Goal: Information Seeking & Learning: Learn about a topic

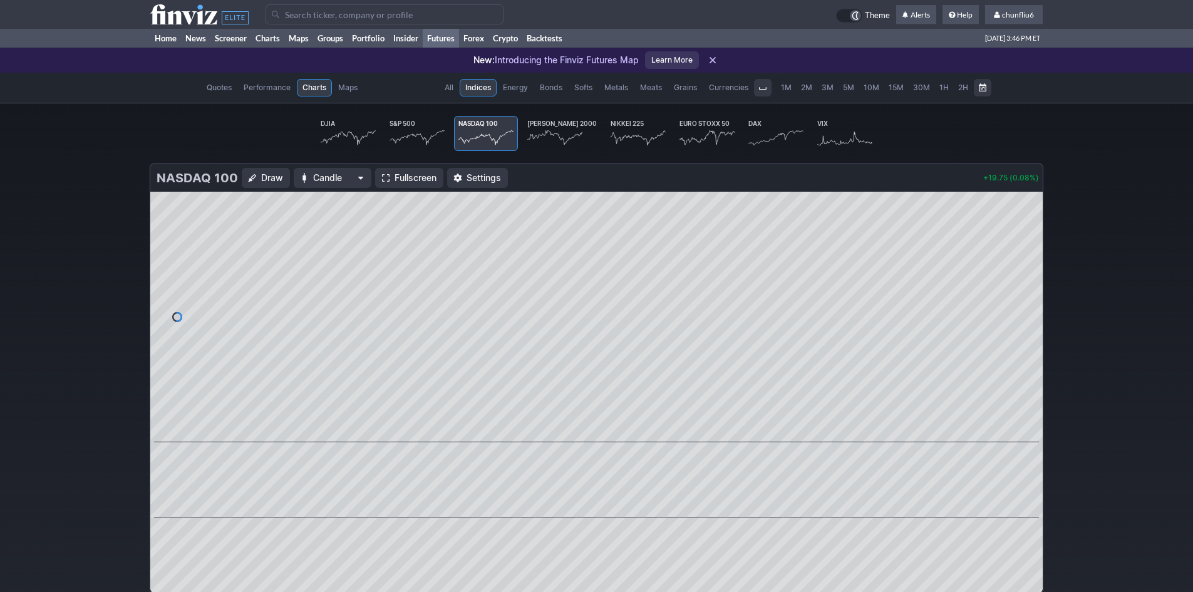
scroll to position [0, 78]
click at [163, 39] on link "Home" at bounding box center [165, 38] width 31 height 19
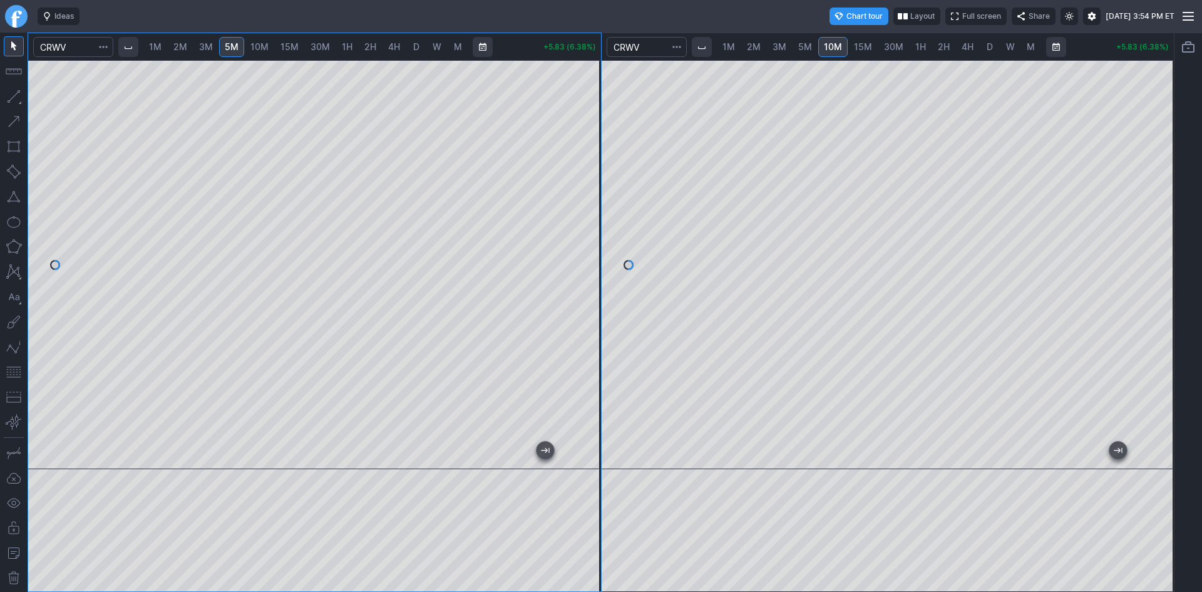
drag, startPoint x: 592, startPoint y: 133, endPoint x: 592, endPoint y: 164, distance: 31.3
click at [592, 164] on div at bounding box center [588, 262] width 26 height 378
drag, startPoint x: 594, startPoint y: 136, endPoint x: 580, endPoint y: 188, distance: 53.8
click at [589, 192] on div at bounding box center [588, 262] width 26 height 378
click at [592, 153] on div at bounding box center [588, 262] width 26 height 378
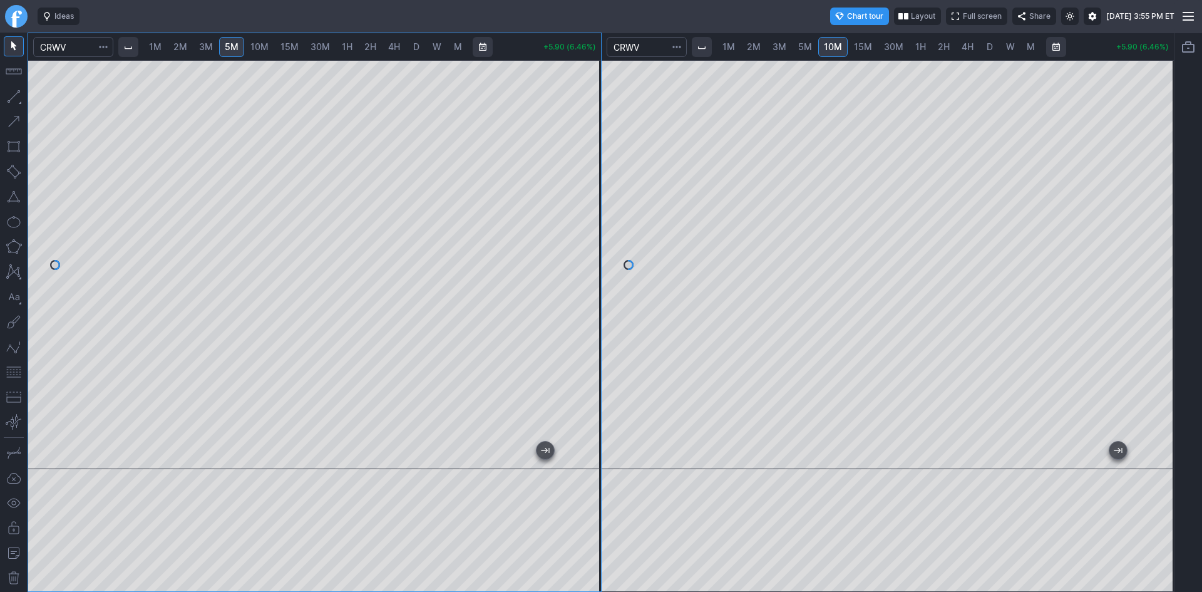
drag, startPoint x: 584, startPoint y: 321, endPoint x: 588, endPoint y: 296, distance: 25.4
click at [588, 296] on div at bounding box center [588, 262] width 26 height 378
drag, startPoint x: 1161, startPoint y: 210, endPoint x: 1161, endPoint y: 241, distance: 31.3
click at [1161, 241] on div at bounding box center [1161, 262] width 26 height 378
click at [756, 57] on div "1M 2M 3M 5M 10M 15M 30M 1H 2H 4H D W M +5.89 (6.44%)" at bounding box center [888, 312] width 573 height 558
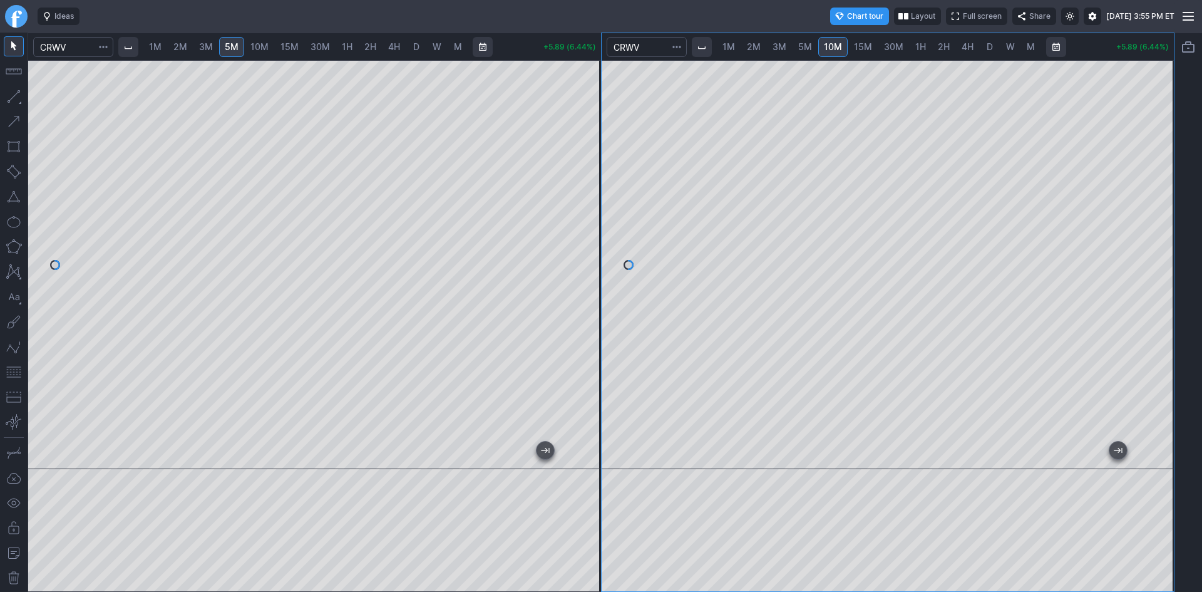
drag, startPoint x: 1149, startPoint y: 188, endPoint x: 1152, endPoint y: 267, distance: 79.6
click at [1152, 267] on div at bounding box center [1161, 262] width 26 height 378
drag, startPoint x: 585, startPoint y: 188, endPoint x: 597, endPoint y: 155, distance: 36.1
click at [597, 131] on div at bounding box center [588, 262] width 26 height 378
drag, startPoint x: 592, startPoint y: 224, endPoint x: 595, endPoint y: 205, distance: 18.4
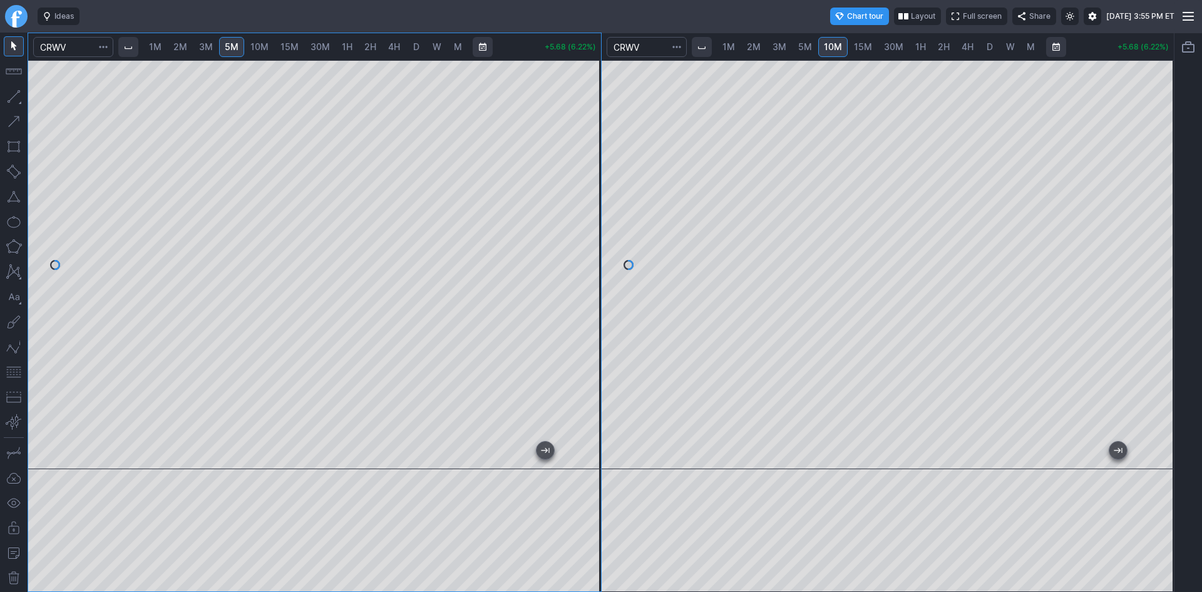
click at [595, 205] on div at bounding box center [588, 262] width 26 height 378
drag, startPoint x: 1165, startPoint y: 243, endPoint x: 1165, endPoint y: 224, distance: 18.8
click at [1165, 224] on div at bounding box center [1161, 262] width 26 height 378
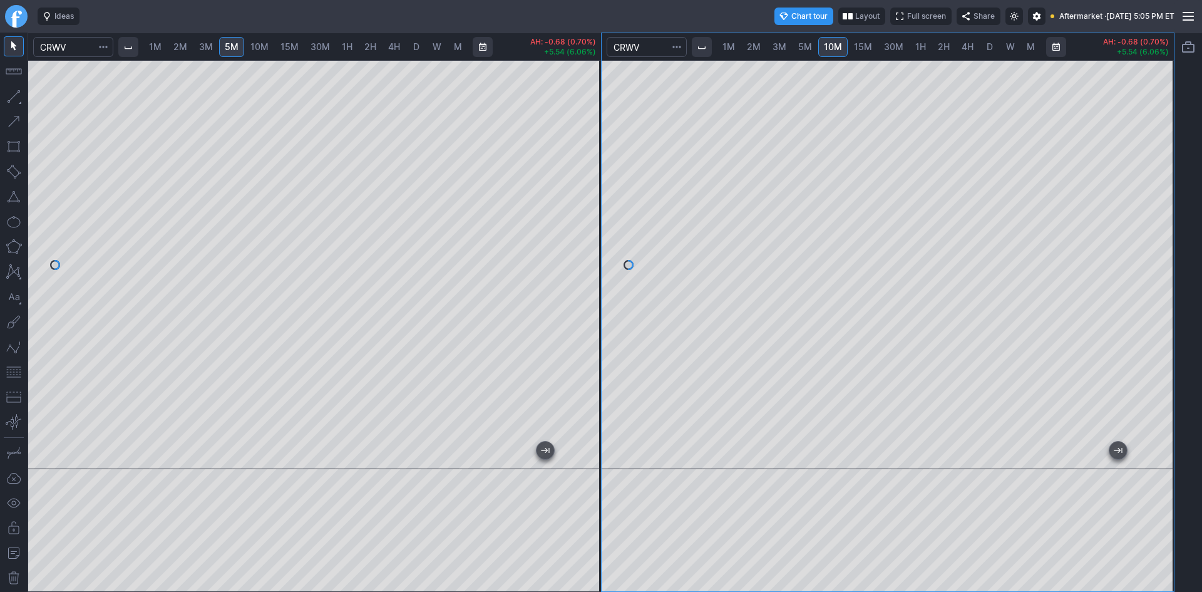
drag, startPoint x: 582, startPoint y: 237, endPoint x: 581, endPoint y: 255, distance: 17.5
click at [581, 255] on div at bounding box center [588, 262] width 26 height 378
drag, startPoint x: 595, startPoint y: 257, endPoint x: 595, endPoint y: 278, distance: 21.3
click at [595, 278] on div at bounding box center [588, 262] width 26 height 378
drag, startPoint x: 595, startPoint y: 187, endPoint x: 595, endPoint y: 222, distance: 34.4
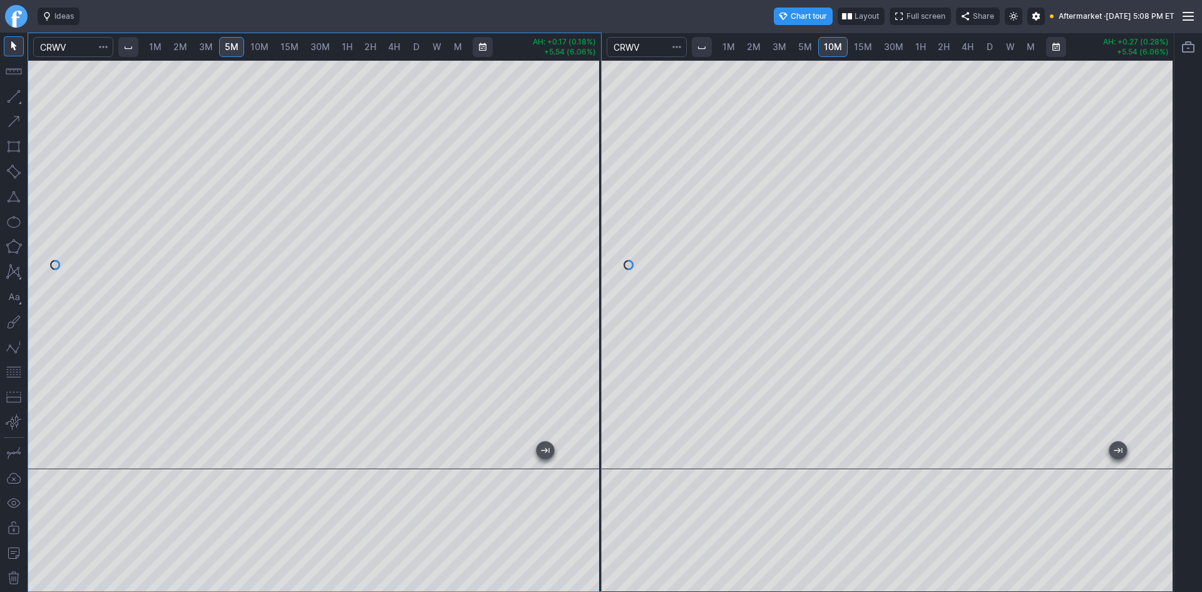
click at [595, 222] on div at bounding box center [588, 262] width 26 height 378
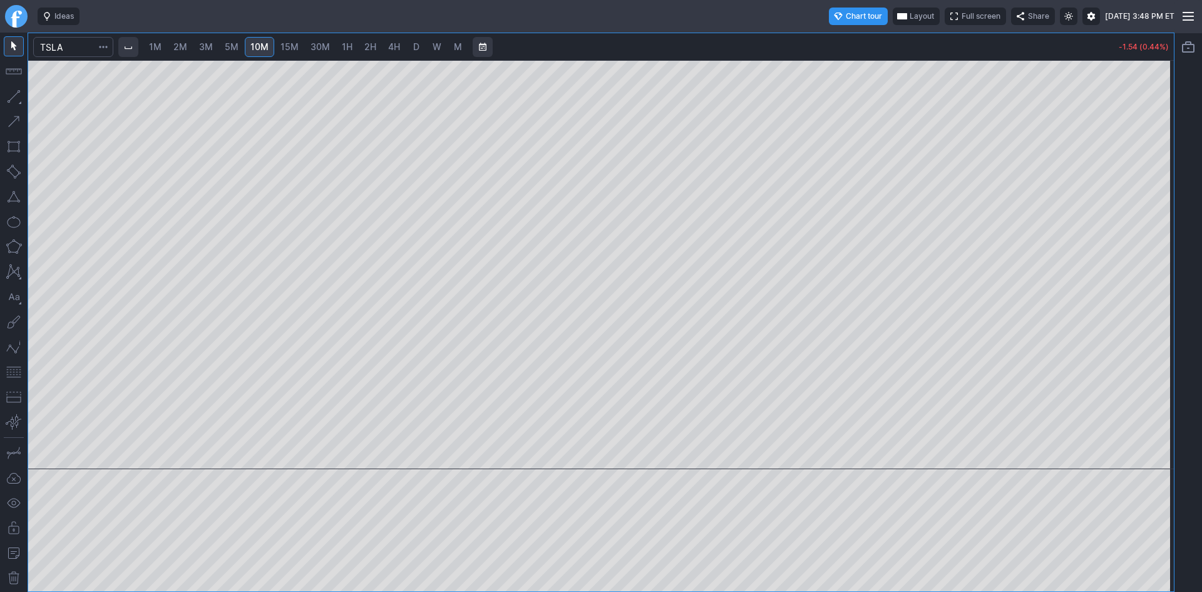
drag, startPoint x: 1163, startPoint y: 113, endPoint x: 1162, endPoint y: 189, distance: 75.8
click at [1162, 189] on div at bounding box center [1161, 262] width 26 height 378
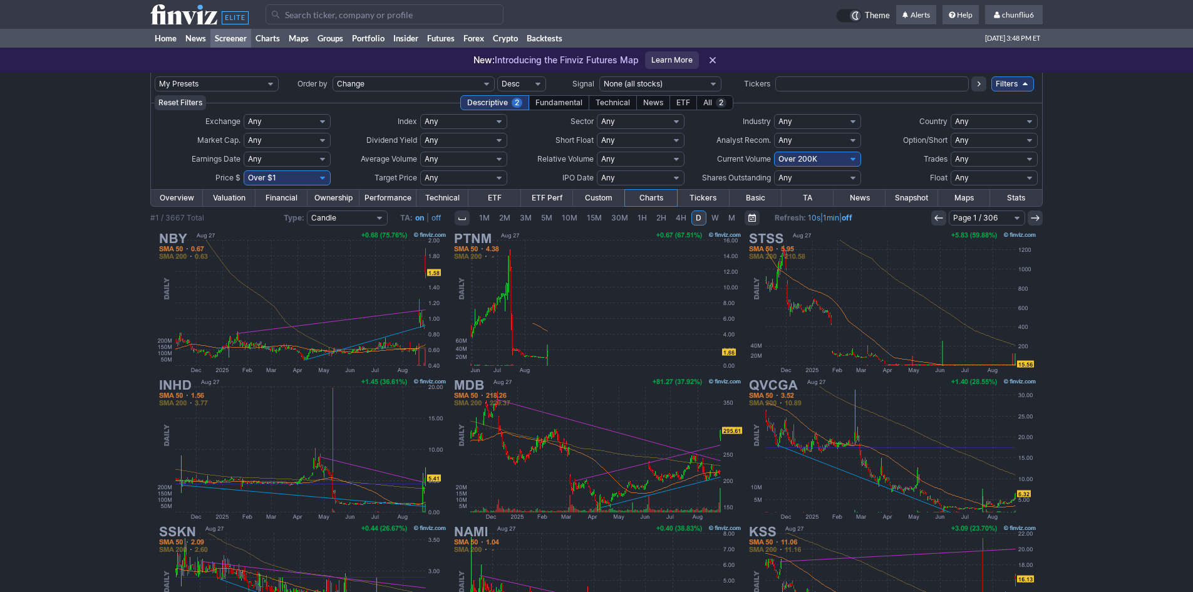
click at [808, 162] on select "Any Under 50K Under 100K Under 500K Under 750K Under 1M Over 0 Over 50K Over 10…" at bounding box center [817, 159] width 87 height 15
select select "o750"
click at [774, 152] on select "Any Under 50K Under 100K Under 500K Under 750K Under 1M Over 0 Over 50K Over 10…" at bounding box center [817, 159] width 87 height 15
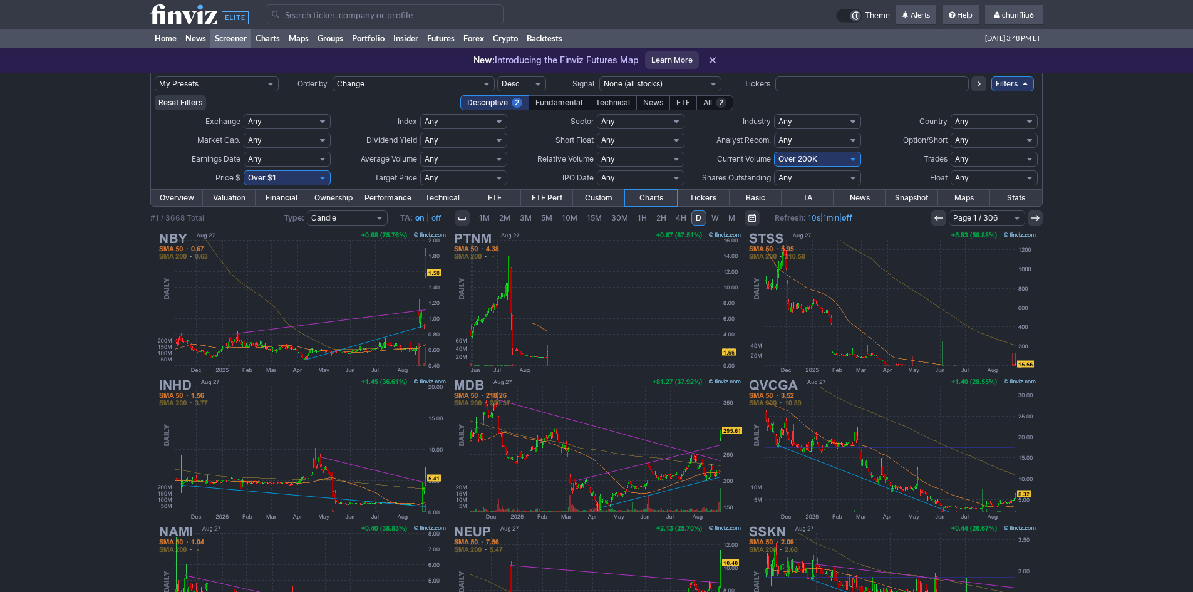
click at [359, 16] on input "Search" at bounding box center [384, 14] width 238 height 20
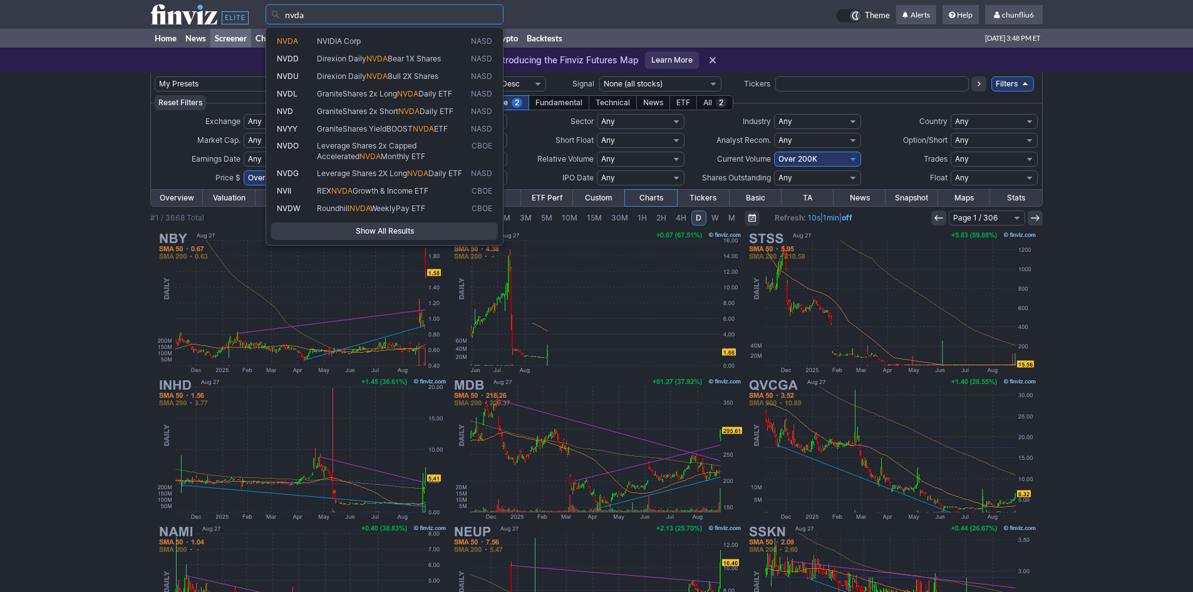
type input "nvda"
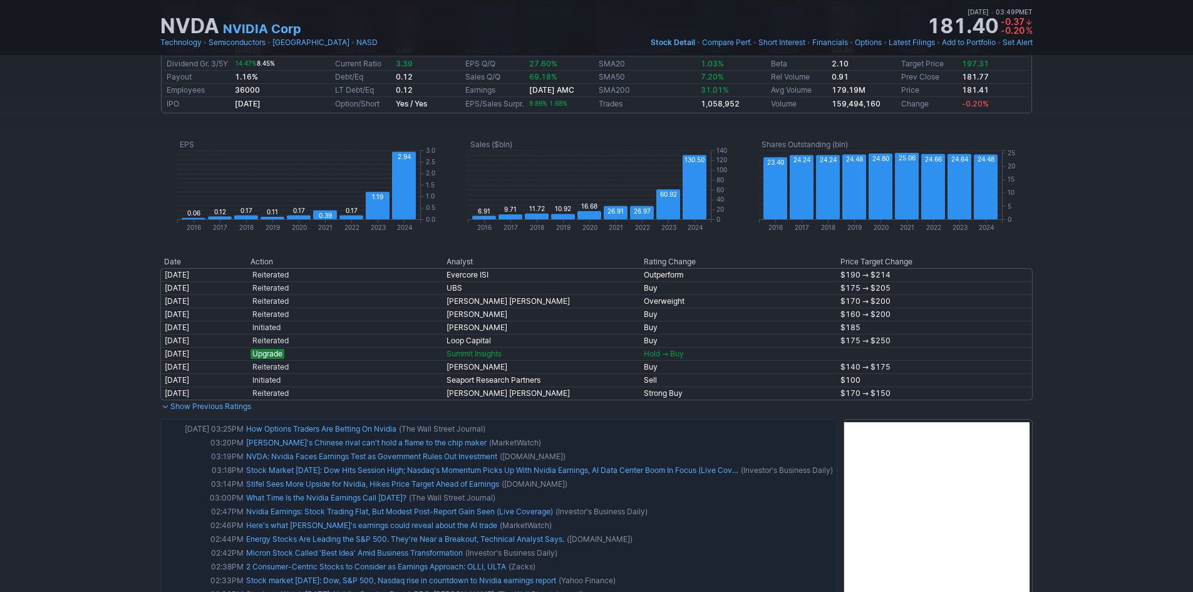
scroll to position [626, 0]
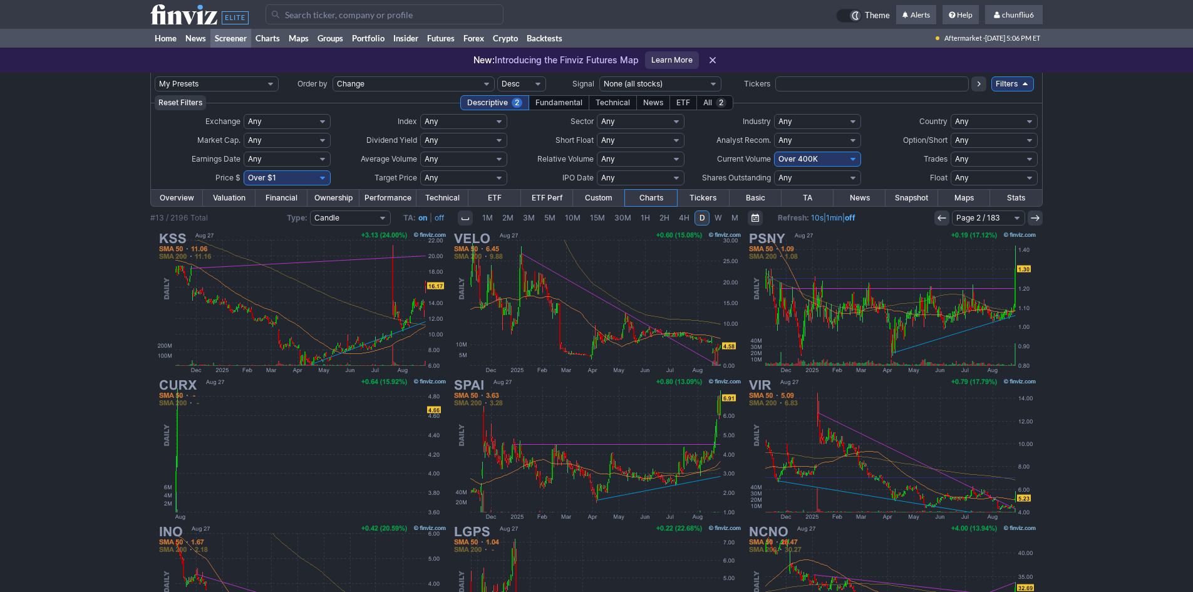
click at [808, 160] on select "Any Under 50K Under 100K Under 500K Under 750K Under 1M Over 0 Over 50K Over 10…" at bounding box center [817, 159] width 87 height 15
select select "o750"
click at [774, 152] on select "Any Under 50K Under 100K Under 500K Under 750K Under 1M Over 0 Over 50K Over 10…" at bounding box center [817, 159] width 87 height 15
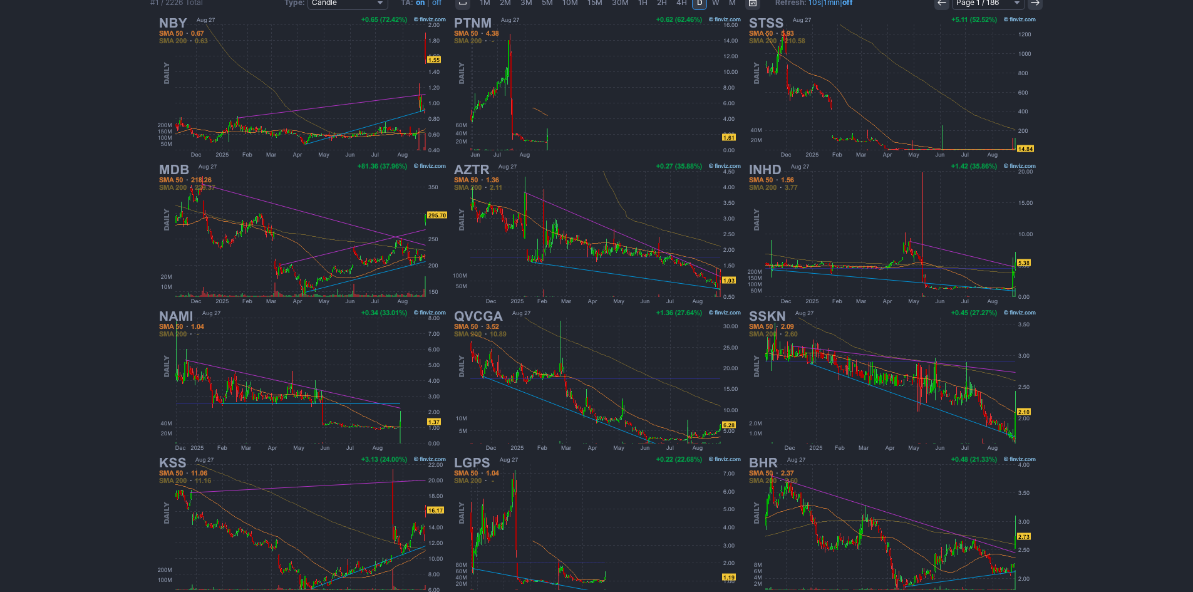
scroll to position [250, 0]
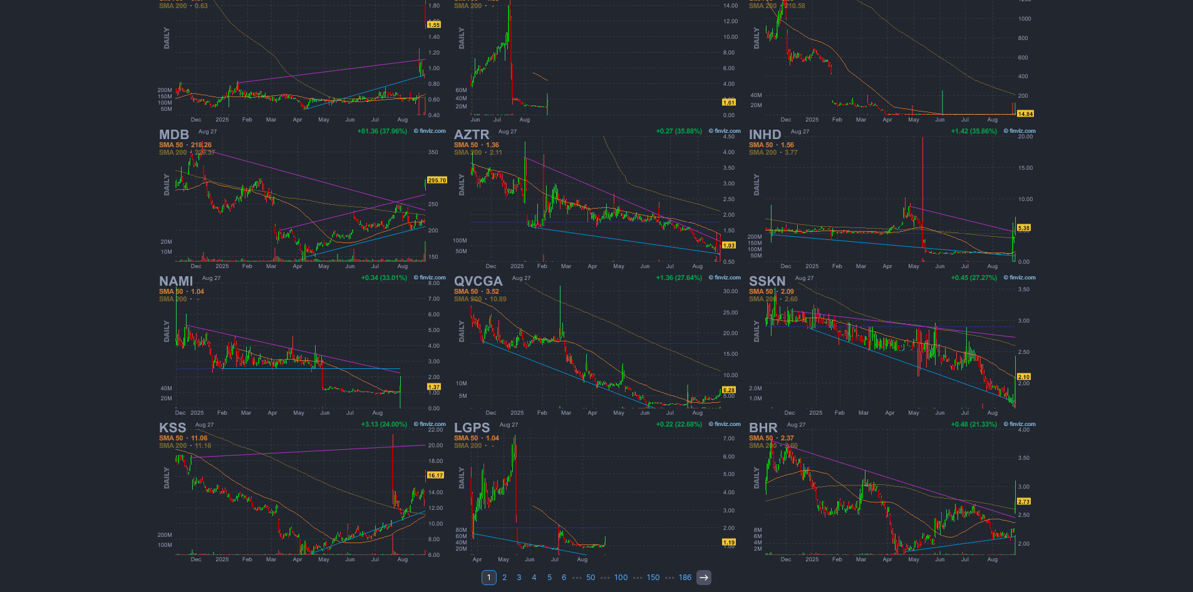
click at [699, 577] on icon at bounding box center [704, 577] width 10 height 10
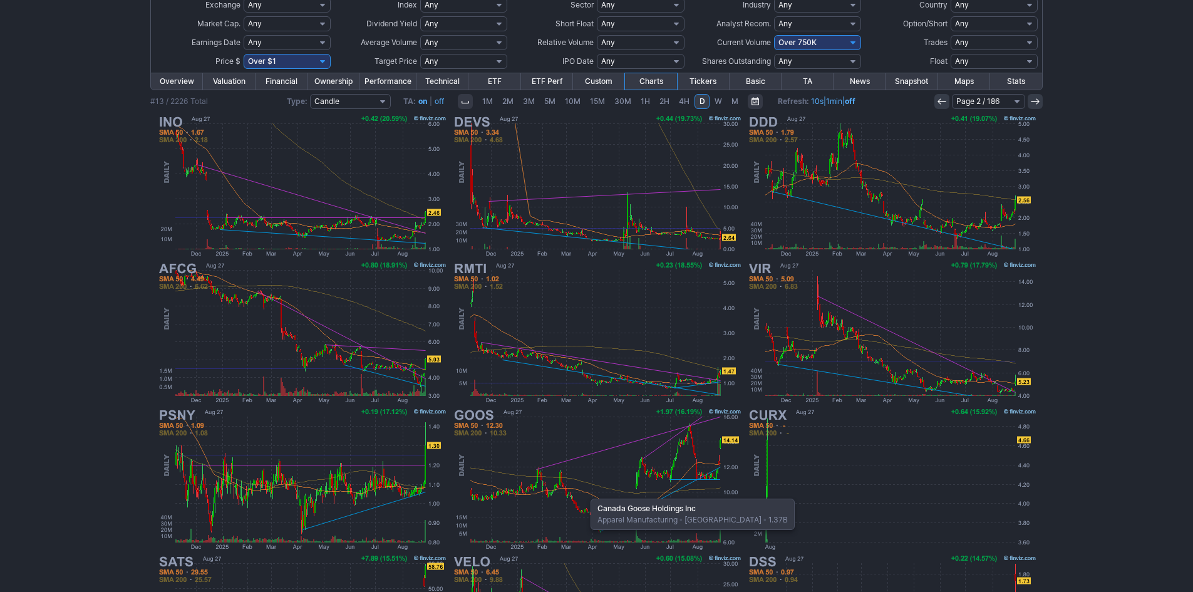
scroll to position [63, 0]
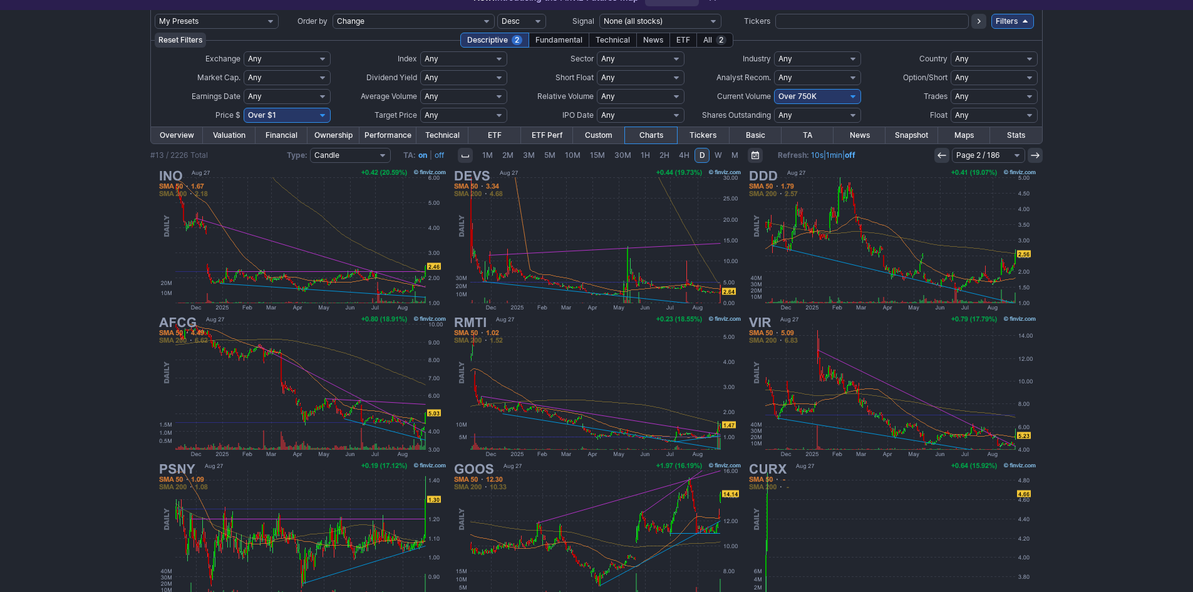
click at [939, 157] on use at bounding box center [941, 155] width 8 height 6
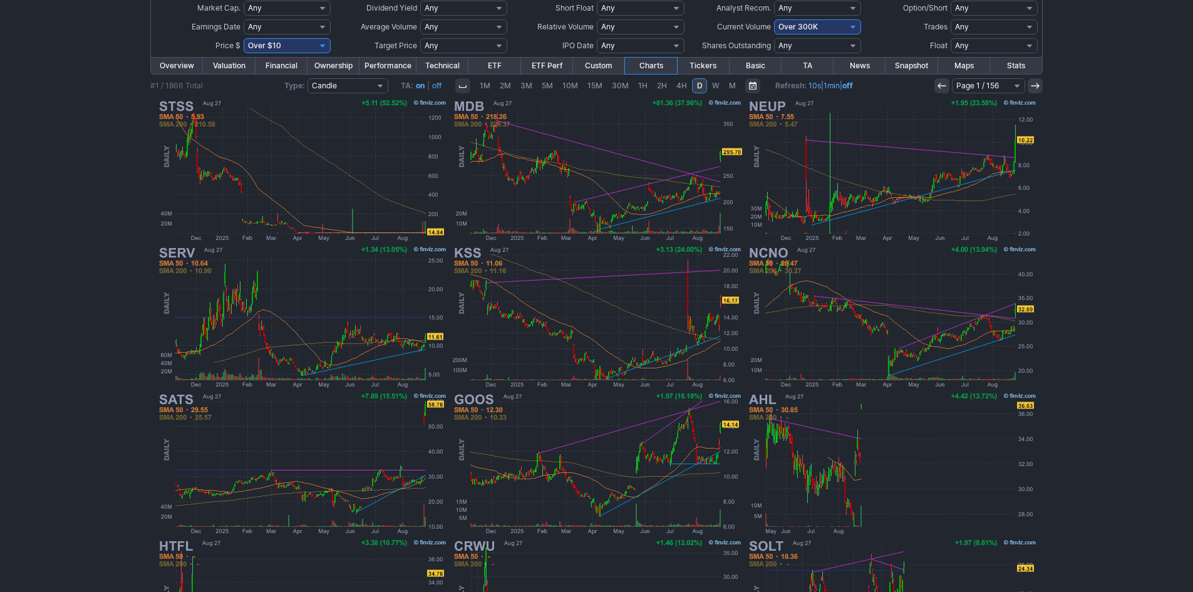
scroll to position [132, 0]
click at [856, 24] on select "Any Under 50K Under 100K Under 500K Under 750K Under 1M Over 0 Over 50K Over 10…" at bounding box center [817, 26] width 87 height 15
select select "o750"
click at [774, 19] on select "Any Under 50K Under 100K Under 500K Under 750K Under 1M Over 0 Over 50K Over 10…" at bounding box center [817, 26] width 87 height 15
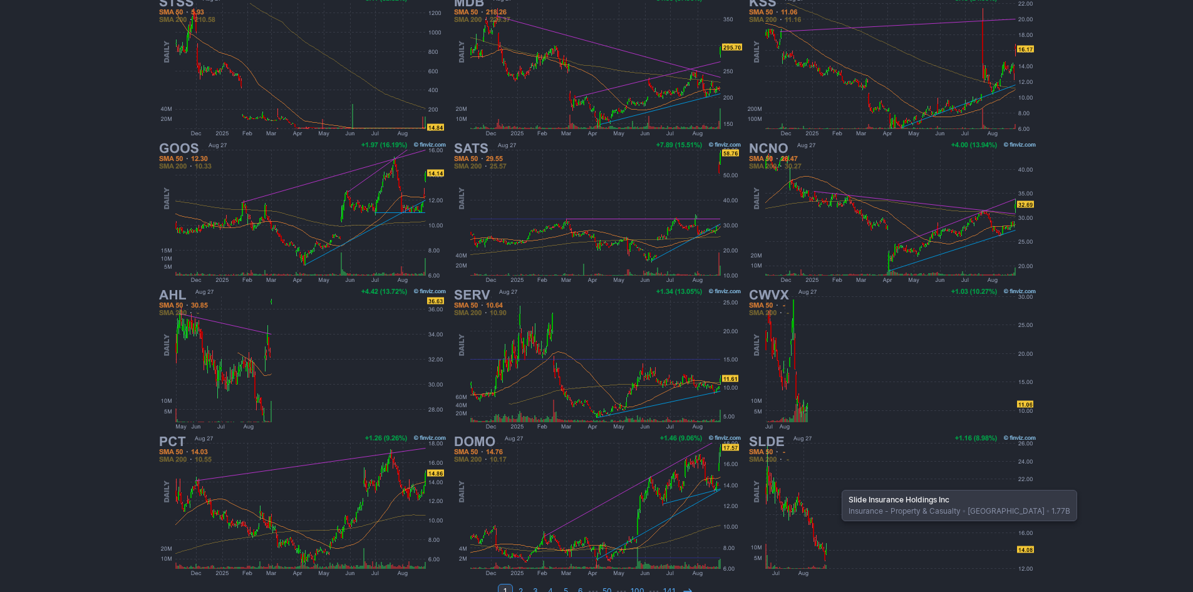
scroll to position [257, 0]
